Goal: Check status: Check status

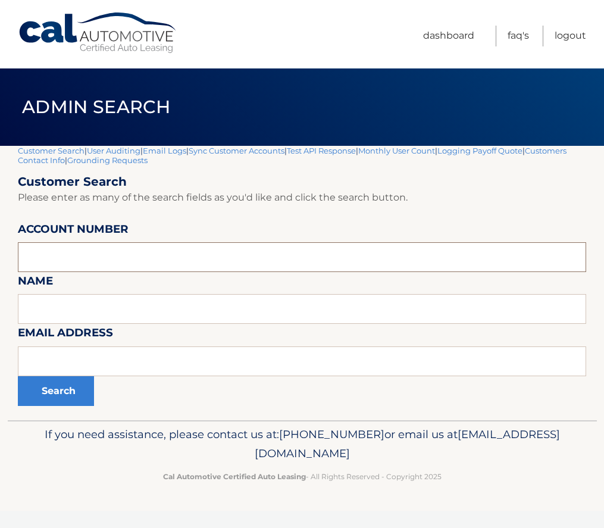
click at [81, 260] on input "text" at bounding box center [302, 257] width 568 height 30
paste input "44455848732"
type input "44455848732"
click at [52, 391] on button "Search" at bounding box center [56, 391] width 76 height 30
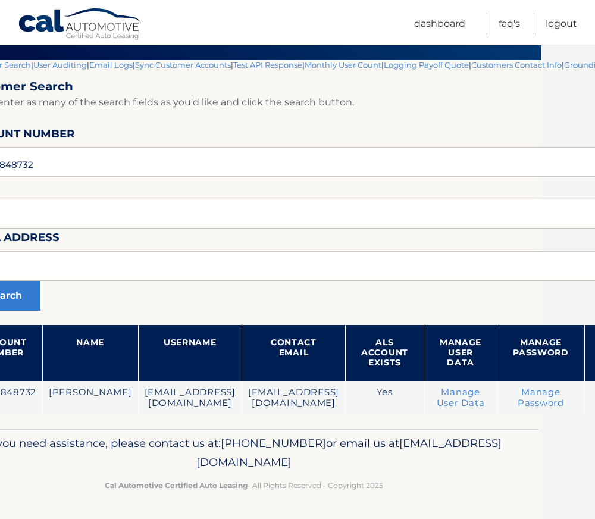
scroll to position [86, 211]
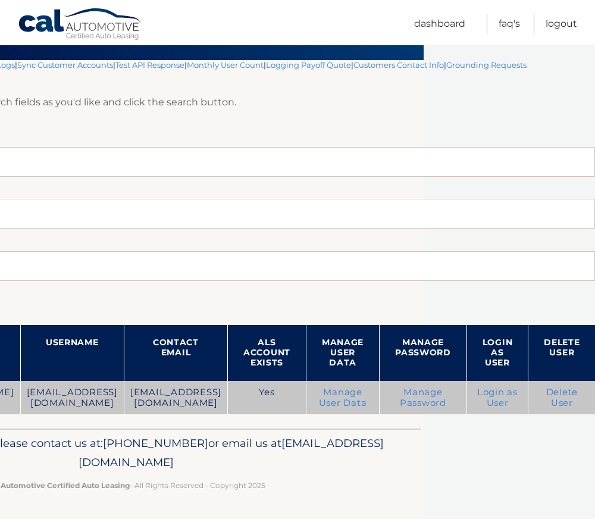
click at [491, 397] on link "Login as User" at bounding box center [497, 397] width 40 height 21
click at [496, 397] on link "Login as User" at bounding box center [497, 397] width 40 height 21
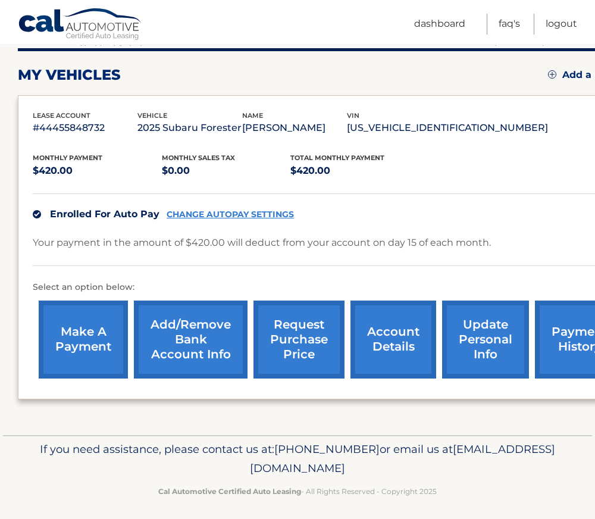
scroll to position [157, 0]
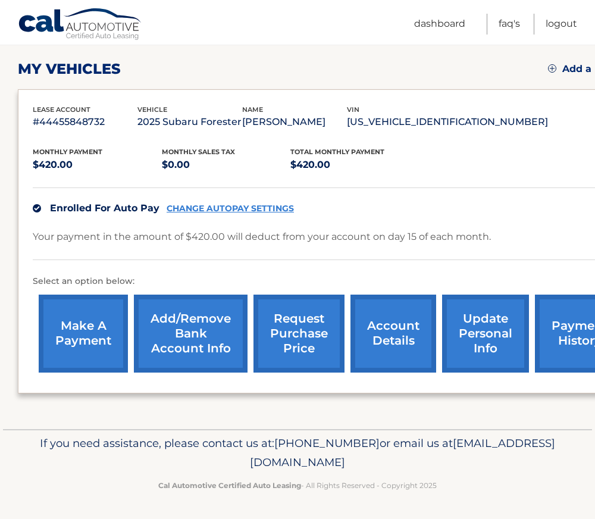
click at [384, 332] on link "account details" at bounding box center [394, 334] width 86 height 78
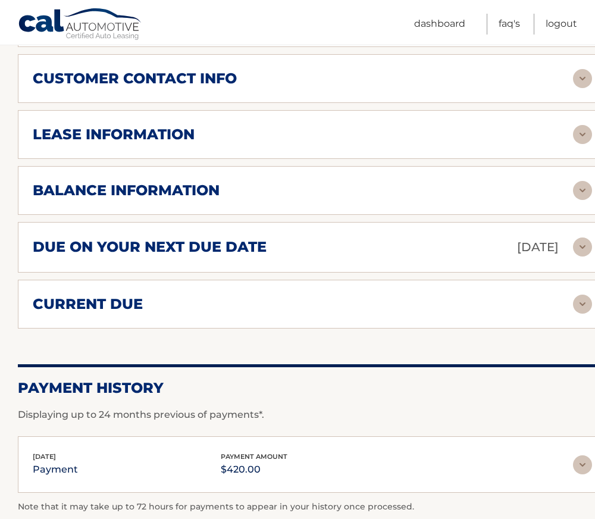
scroll to position [655, 0]
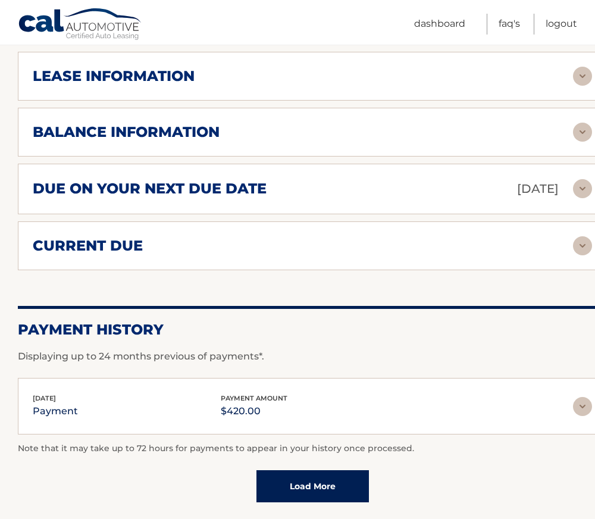
click at [215, 237] on div "current due" at bounding box center [303, 246] width 540 height 18
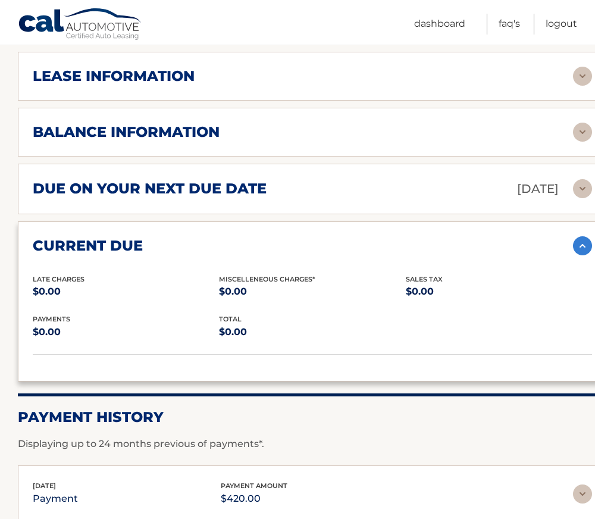
click at [517, 187] on p "[DATE]" at bounding box center [538, 189] width 42 height 21
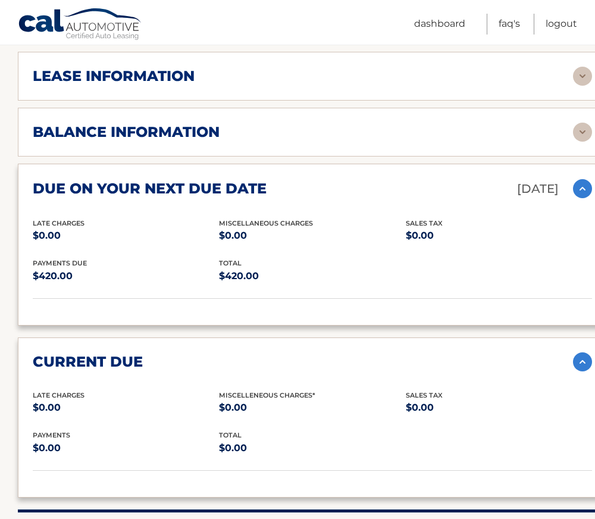
click at [401, 130] on div "balance information" at bounding box center [303, 132] width 540 height 18
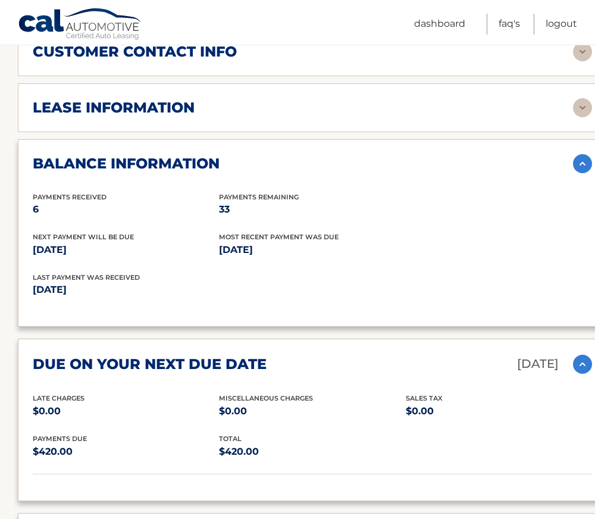
scroll to position [595, 0]
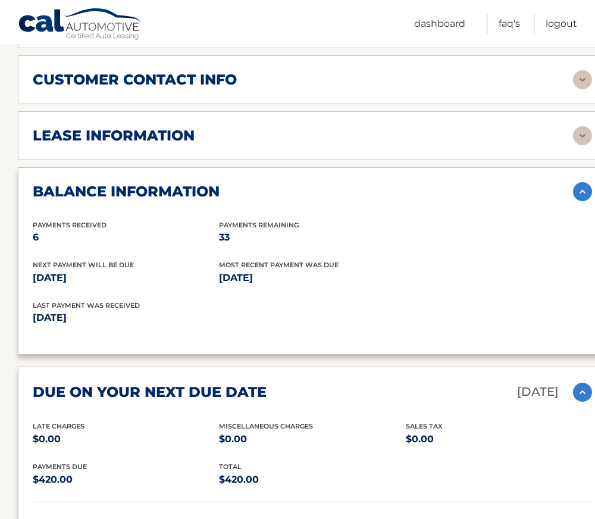
click at [404, 133] on div "lease information" at bounding box center [303, 136] width 540 height 18
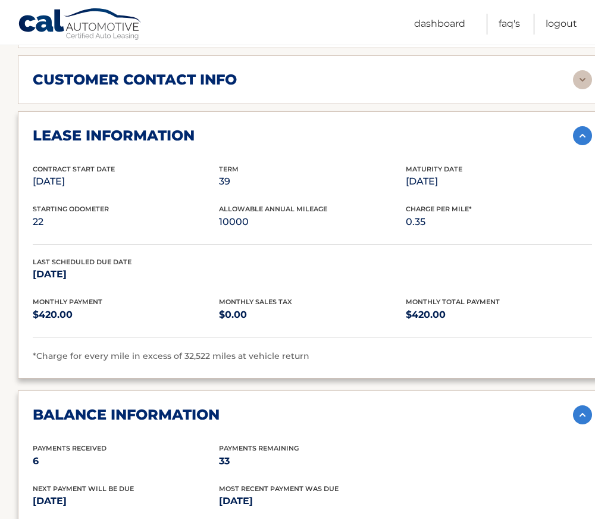
click at [399, 90] on div "customer contact info full name [PERSON_NAME] street address [STREET_ADDRESS] […" at bounding box center [312, 79] width 589 height 49
click at [270, 87] on div "customer contact info" at bounding box center [303, 80] width 540 height 18
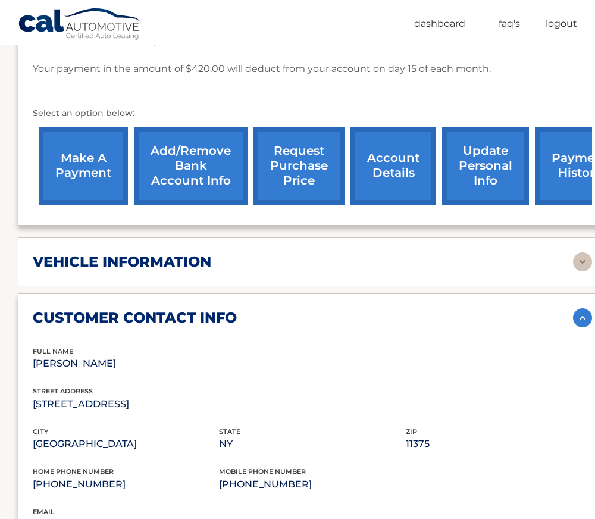
scroll to position [298, 0]
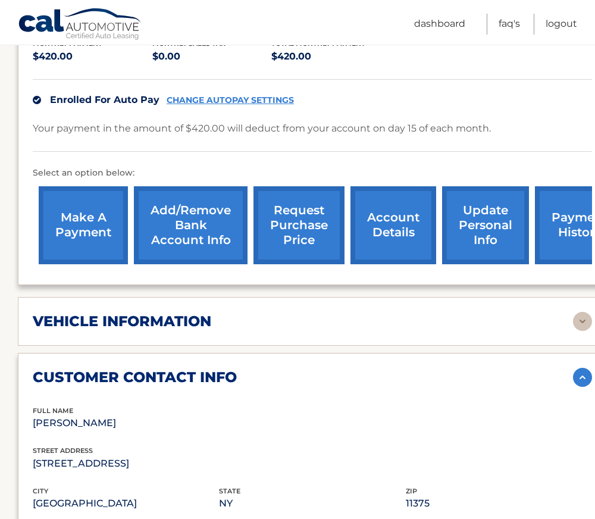
click at [314, 321] on div "vehicle information" at bounding box center [303, 321] width 540 height 18
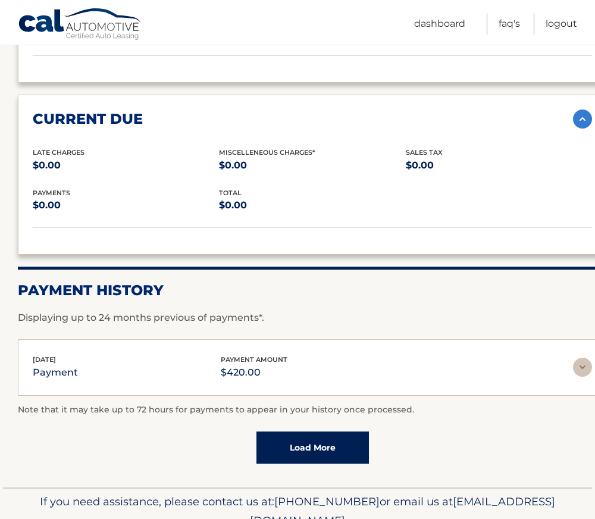
scroll to position [1844, 0]
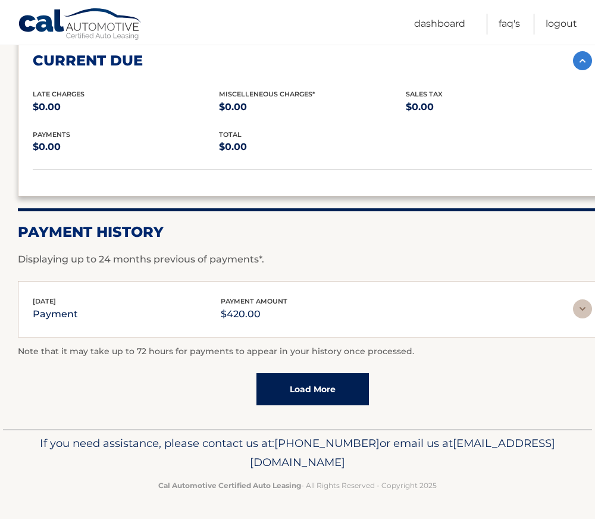
click at [310, 386] on link "Load More" at bounding box center [313, 389] width 112 height 32
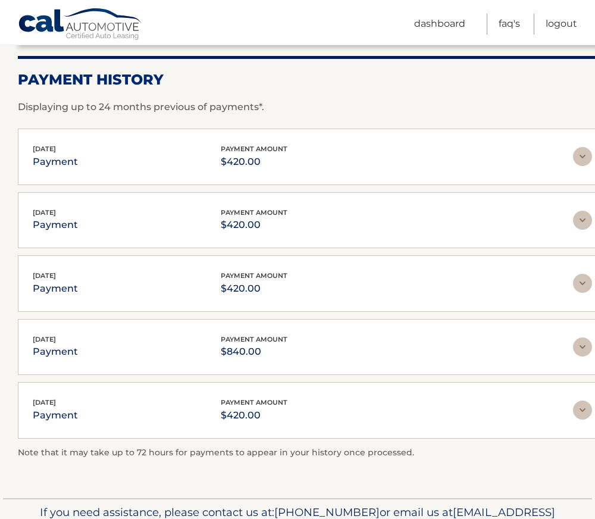
scroll to position [1827, 0]
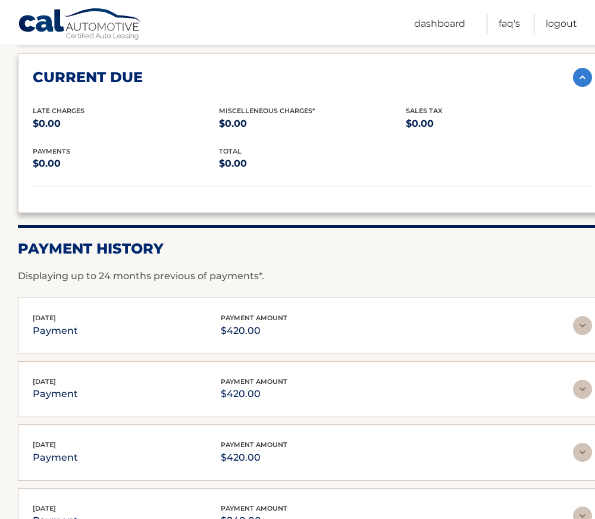
click at [296, 332] on div "[DATE] payment payment amount $420.00" at bounding box center [303, 325] width 540 height 27
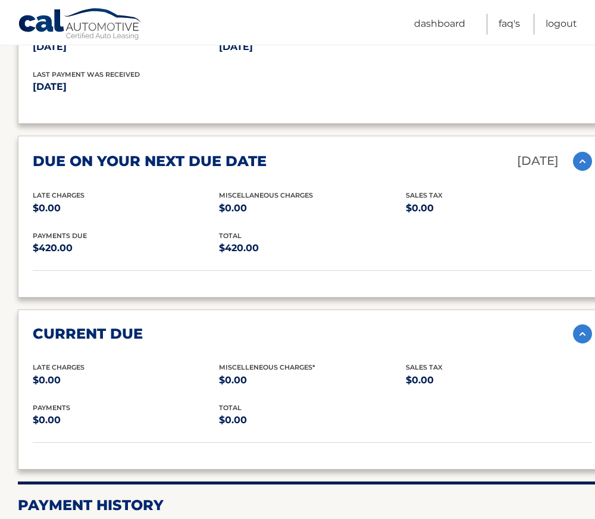
scroll to position [1530, 0]
